Goal: Information Seeking & Learning: Learn about a topic

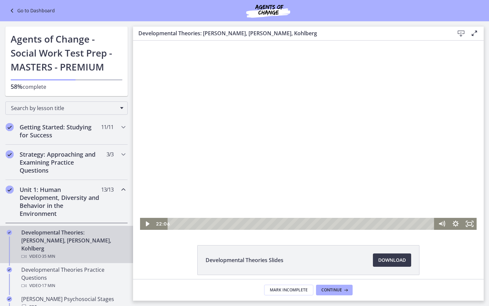
click at [261, 151] on div at bounding box center [308, 135] width 337 height 189
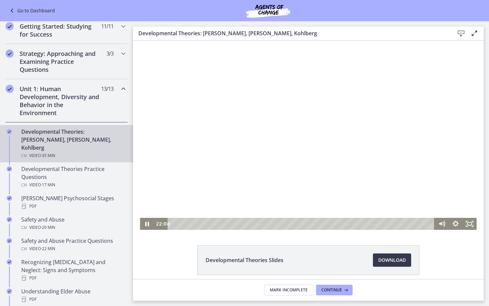
click at [303, 164] on div at bounding box center [308, 135] width 337 height 189
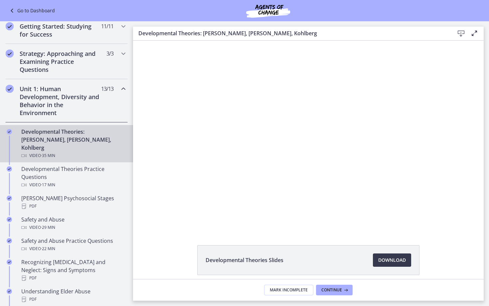
click at [140, 41] on button "Play Video: crt89dfaoh5c72tgt07g.mp4" at bounding box center [140, 41] width 0 height 0
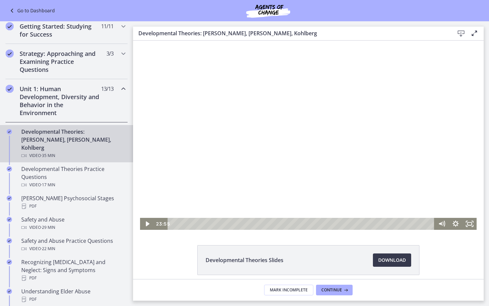
click at [310, 119] on div at bounding box center [308, 135] width 337 height 189
click at [346, 139] on div at bounding box center [308, 135] width 337 height 189
click at [370, 121] on div at bounding box center [308, 135] width 337 height 189
click at [352, 174] on div at bounding box center [308, 135] width 337 height 189
click at [369, 102] on div at bounding box center [308, 135] width 337 height 189
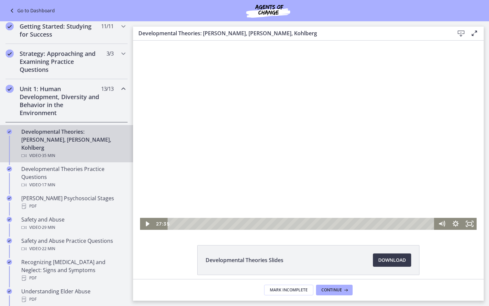
drag, startPoint x: 369, startPoint y: 100, endPoint x: 363, endPoint y: 100, distance: 6.7
click at [354, 62] on div at bounding box center [308, 135] width 337 height 189
click at [188, 105] on div at bounding box center [308, 135] width 337 height 189
click at [223, 115] on div at bounding box center [308, 135] width 337 height 189
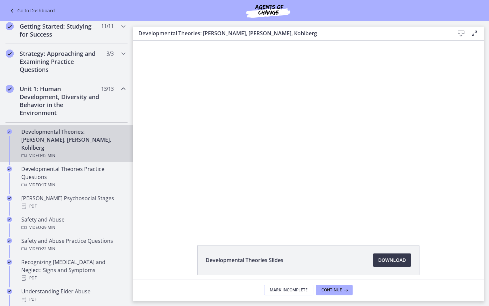
click at [140, 41] on button "Play Video: crt89dfaoh5c72tgt07g.mp4" at bounding box center [140, 41] width 0 height 0
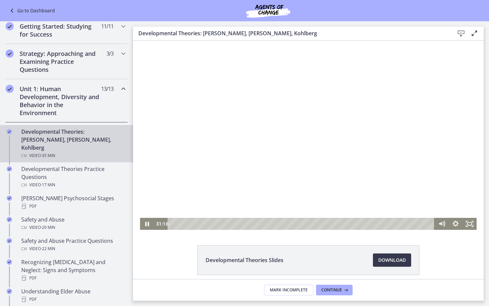
click at [213, 95] on div at bounding box center [308, 135] width 337 height 189
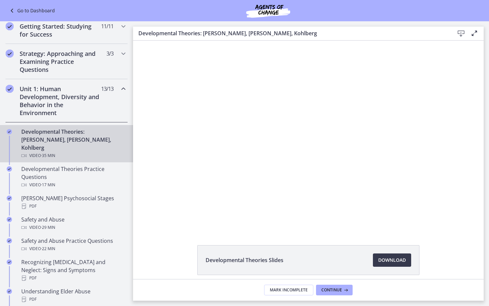
click at [140, 41] on button "Play Video: crt89dfaoh5c72tgt07g.mp4" at bounding box center [140, 41] width 0 height 0
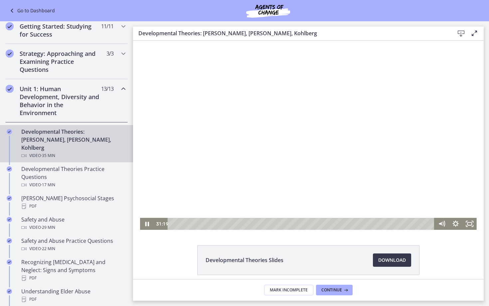
click at [140, 41] on button "Pause: crt89dfaoh5c72tgt07g.mp4" at bounding box center [140, 41] width 0 height 0
